Goal: Task Accomplishment & Management: Use online tool/utility

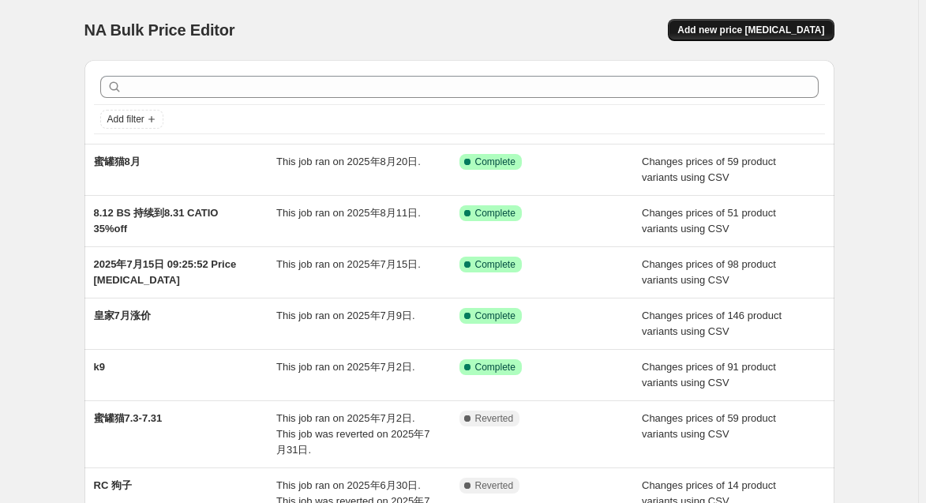
click at [749, 27] on span "Add new price [MEDICAL_DATA]" at bounding box center [751, 30] width 147 height 13
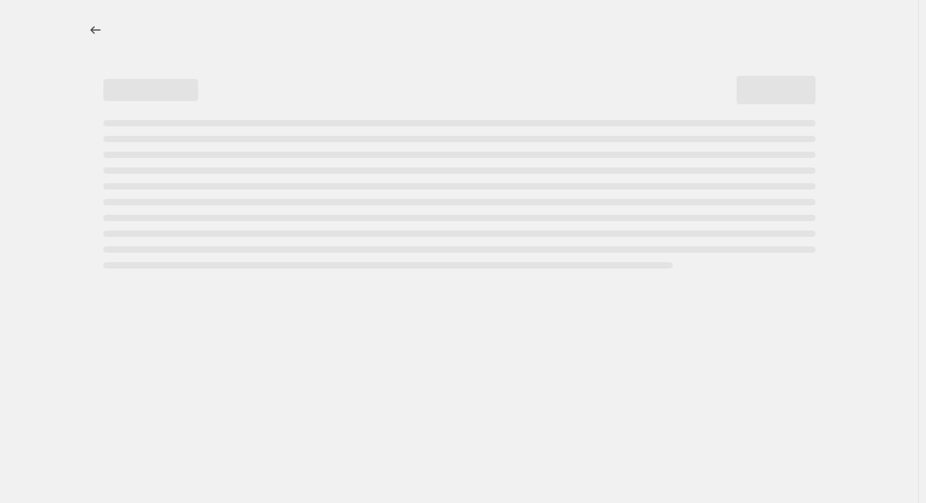
select select "percentage"
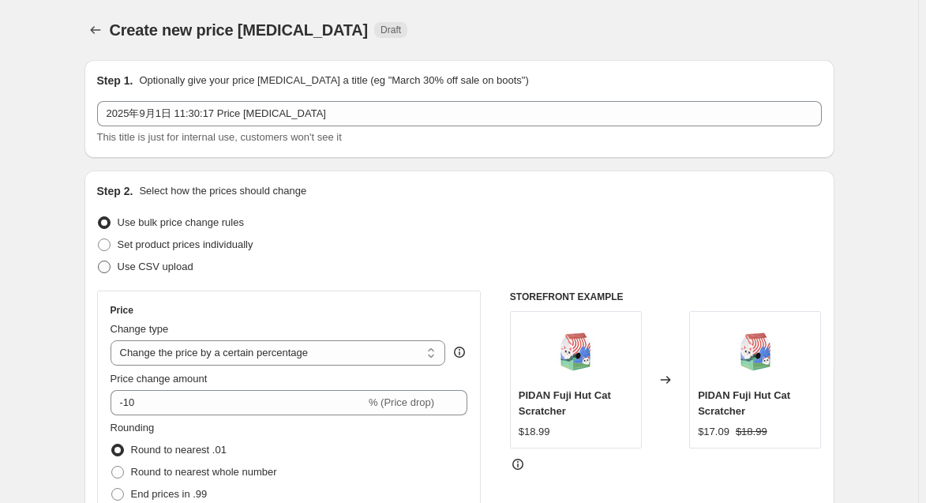
click at [103, 269] on span at bounding box center [104, 267] width 13 height 13
click at [99, 261] on input "Use CSV upload" at bounding box center [98, 261] width 1 height 1
radio input "true"
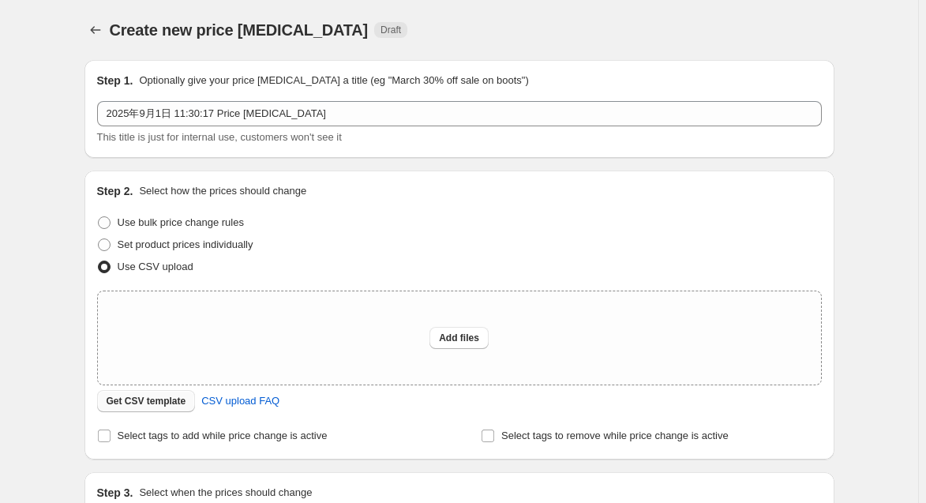
click at [135, 400] on span "Get CSV template" at bounding box center [147, 401] width 80 height 13
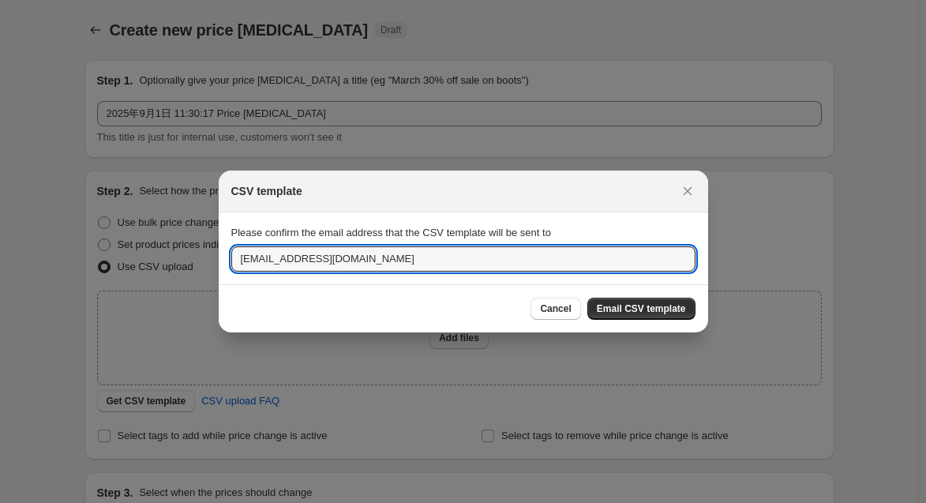
drag, startPoint x: 257, startPoint y: 261, endPoint x: 215, endPoint y: 260, distance: 41.9
type input "[EMAIL_ADDRESS][DOMAIN_NAME]"
click at [689, 189] on icon "Close" at bounding box center [687, 191] width 9 height 9
